Goal: Information Seeking & Learning: Learn about a topic

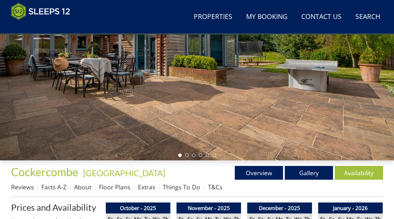
scroll to position [119, 0]
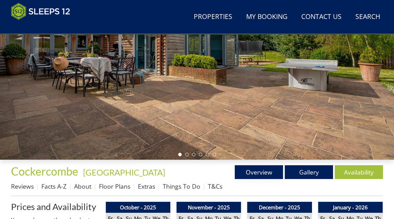
click at [258, 174] on link "Overview" at bounding box center [259, 172] width 48 height 14
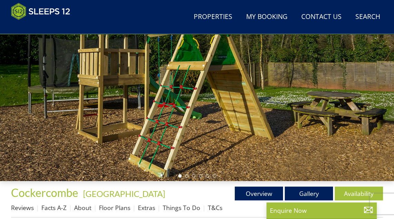
scroll to position [97, 0]
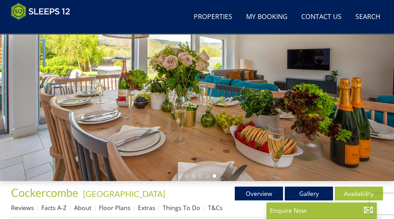
click at [313, 196] on link "Gallery" at bounding box center [309, 194] width 48 height 14
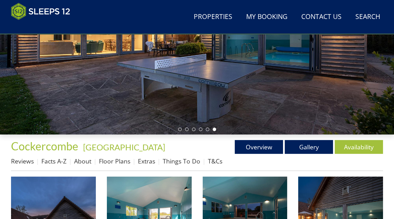
scroll to position [144, 0]
click at [83, 162] on link "About" at bounding box center [82, 161] width 17 height 8
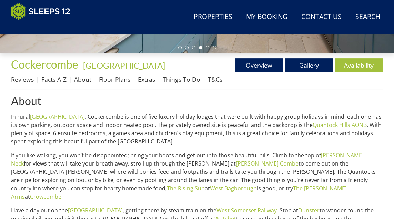
scroll to position [238, 0]
